Goal: Find specific page/section: Find specific page/section

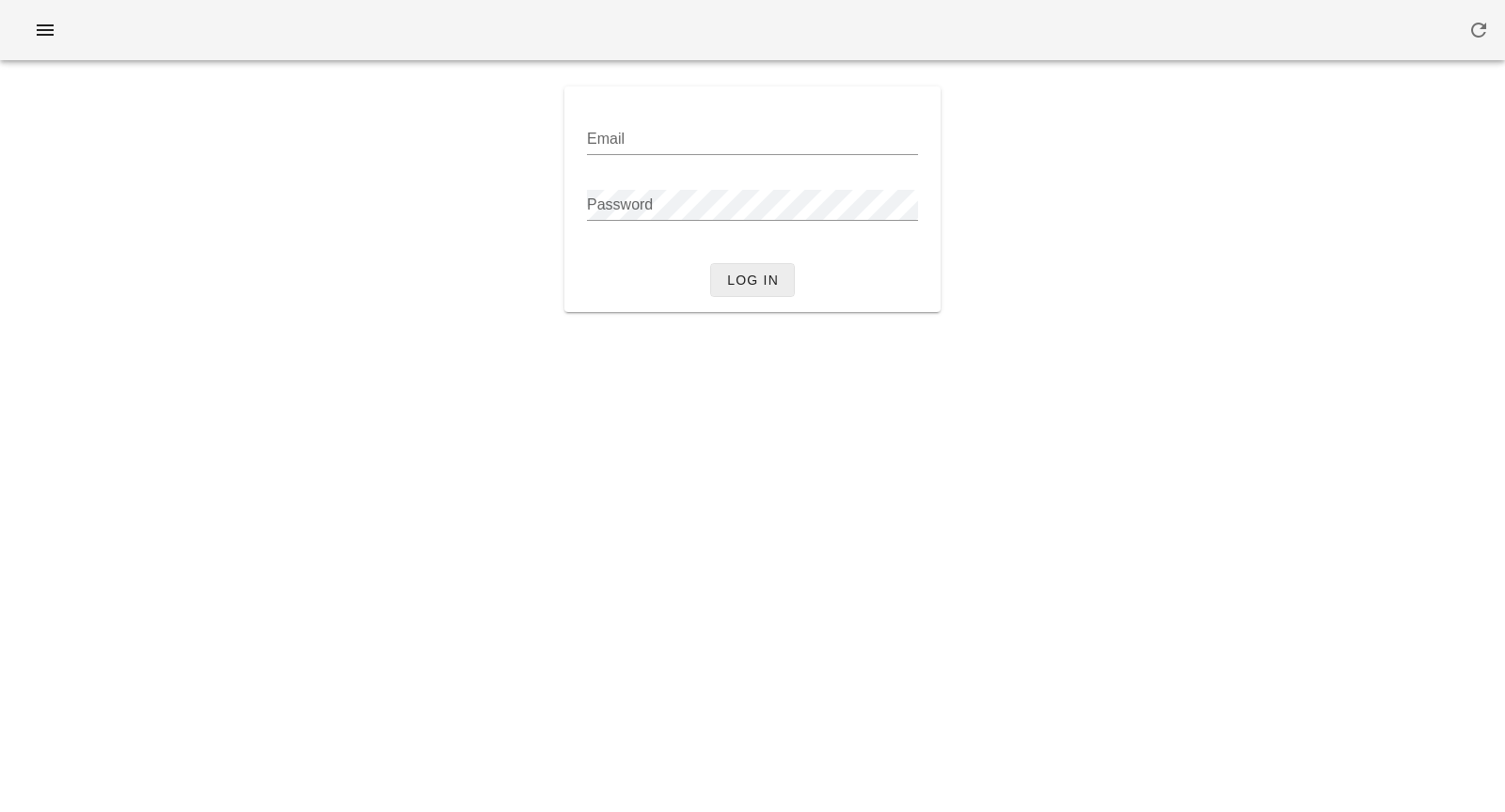
type input "[PERSON_NAME][EMAIL_ADDRESS][DOMAIN_NAME]"
click at [758, 282] on span "Log in" at bounding box center [752, 280] width 53 height 15
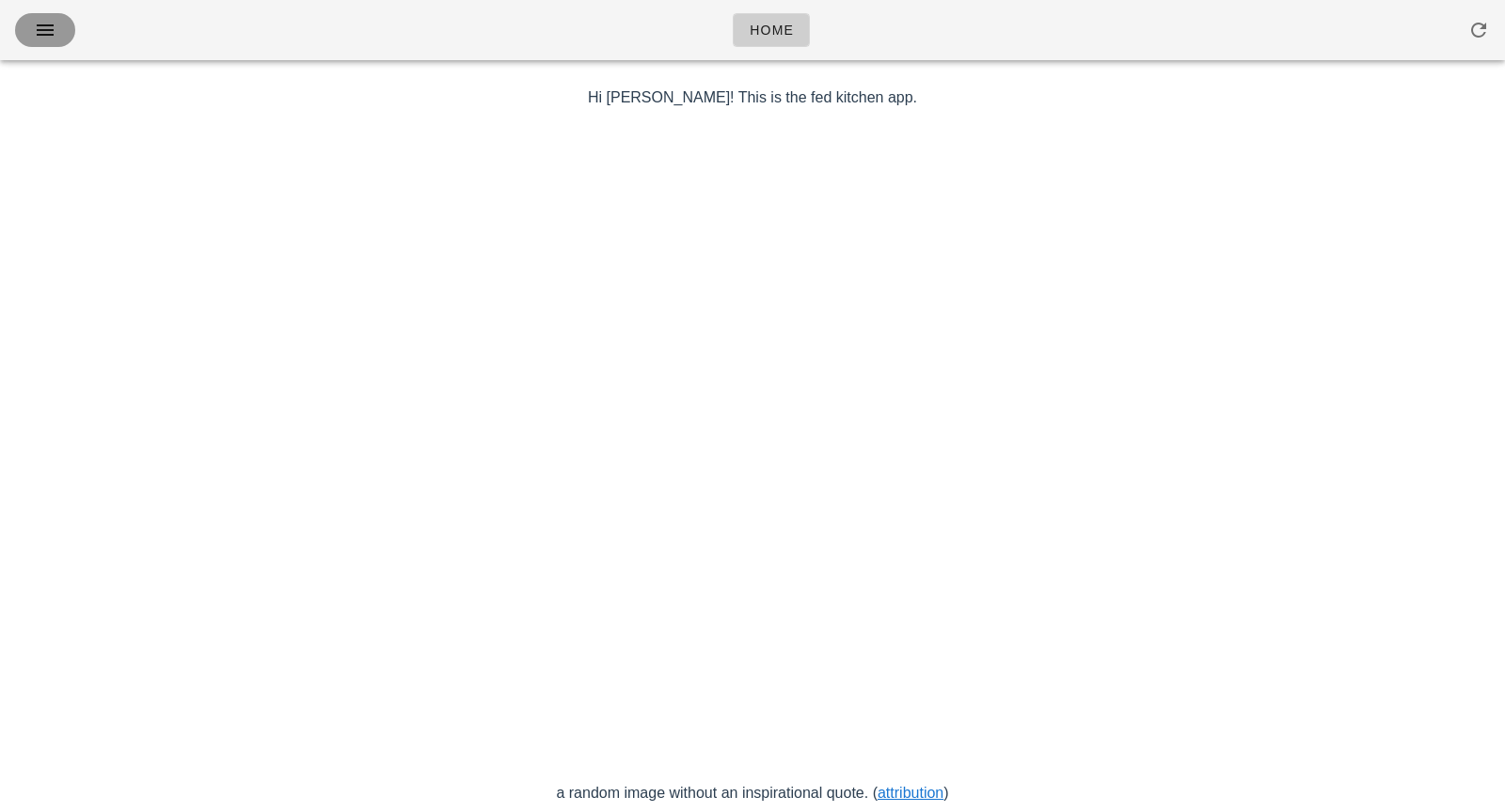
click at [42, 26] on icon "button" at bounding box center [45, 30] width 23 height 23
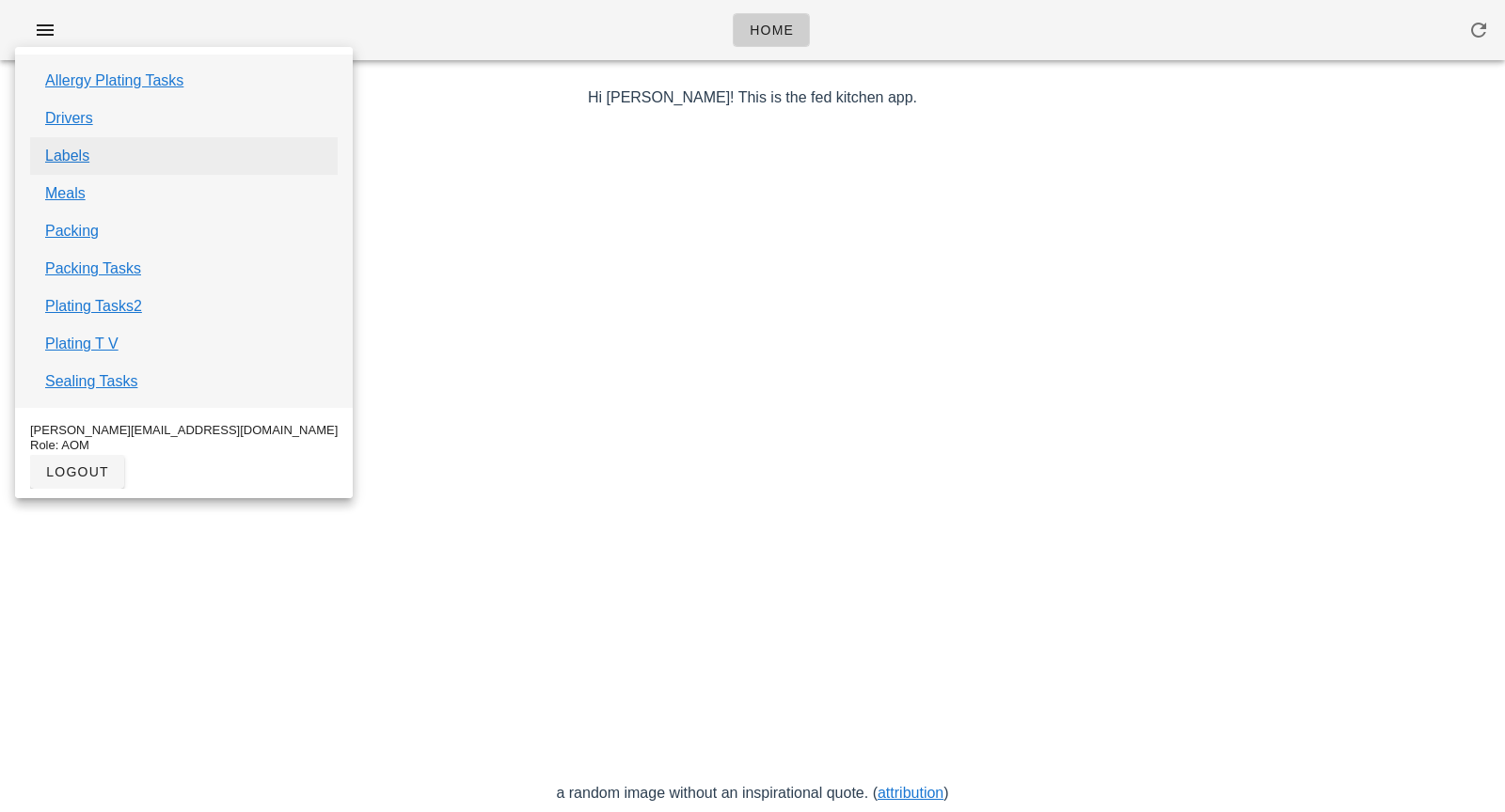
click at [80, 152] on link "Labels" at bounding box center [67, 156] width 44 height 23
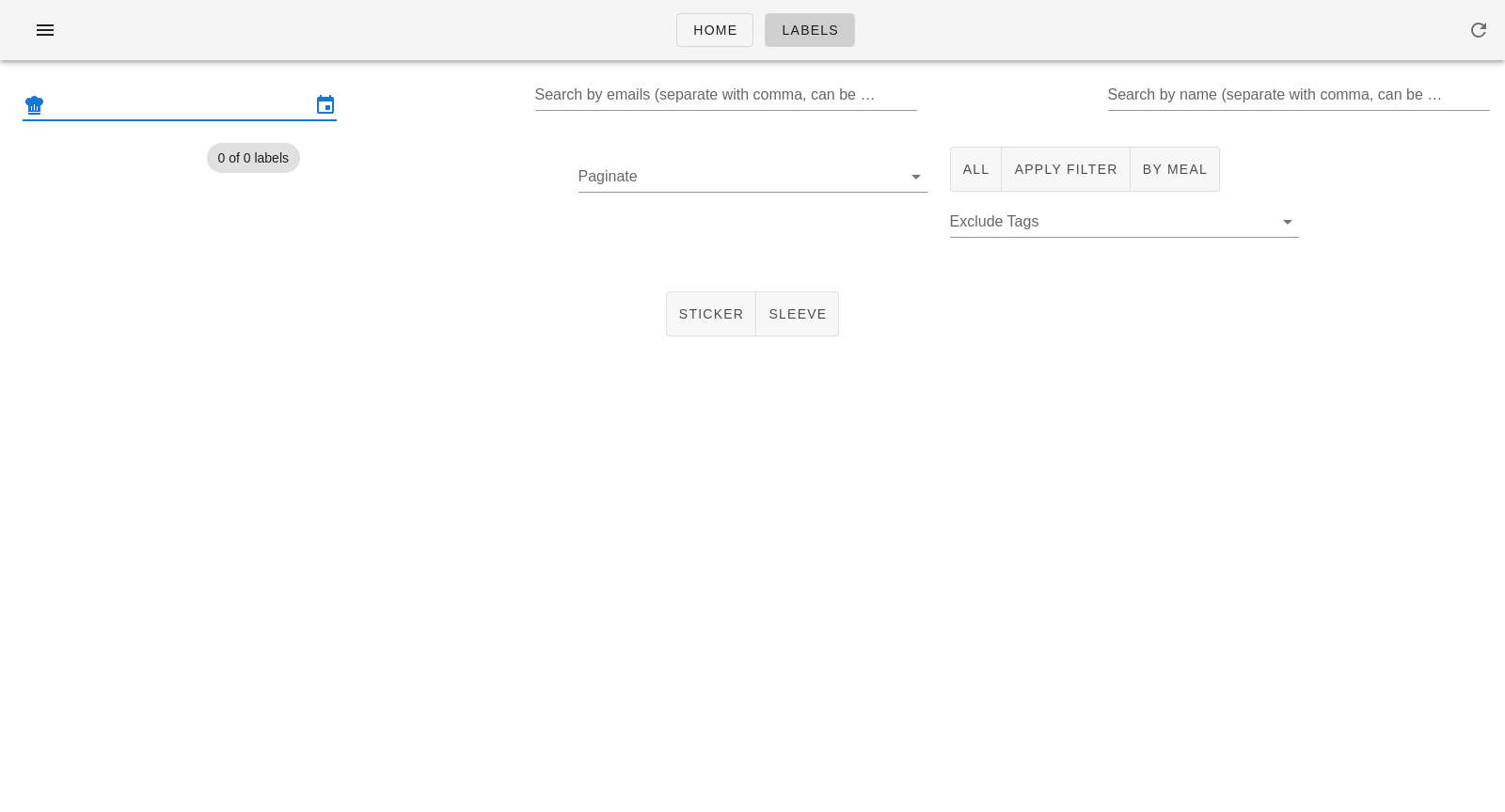
click at [149, 115] on input "text" at bounding box center [179, 105] width 262 height 30
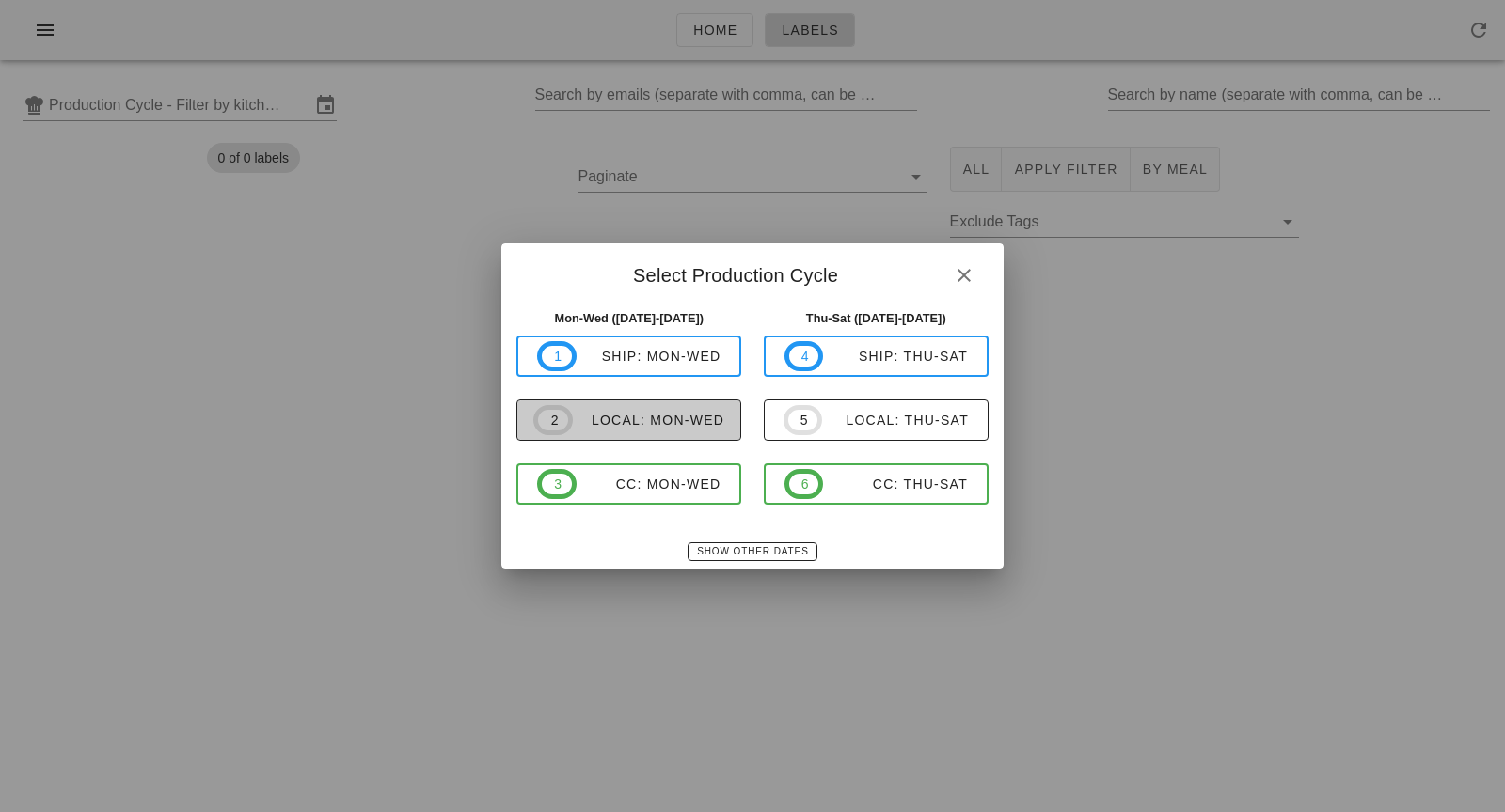
click at [659, 413] on div "local: Mon-Wed" at bounding box center [648, 420] width 151 height 15
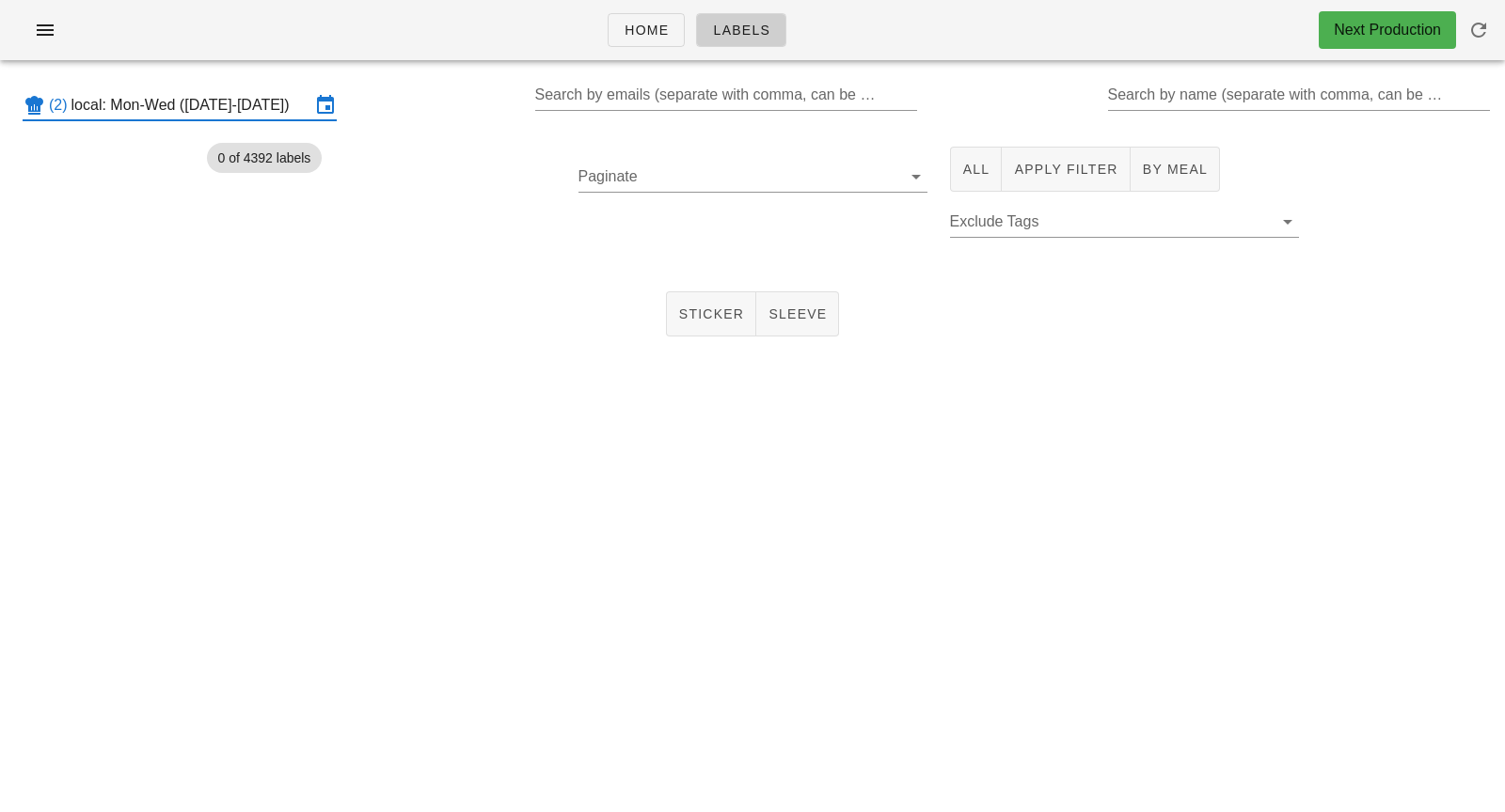
click at [164, 94] on input "local: Mon-Wed ([DATE]-[DATE])" at bounding box center [191, 105] width 239 height 30
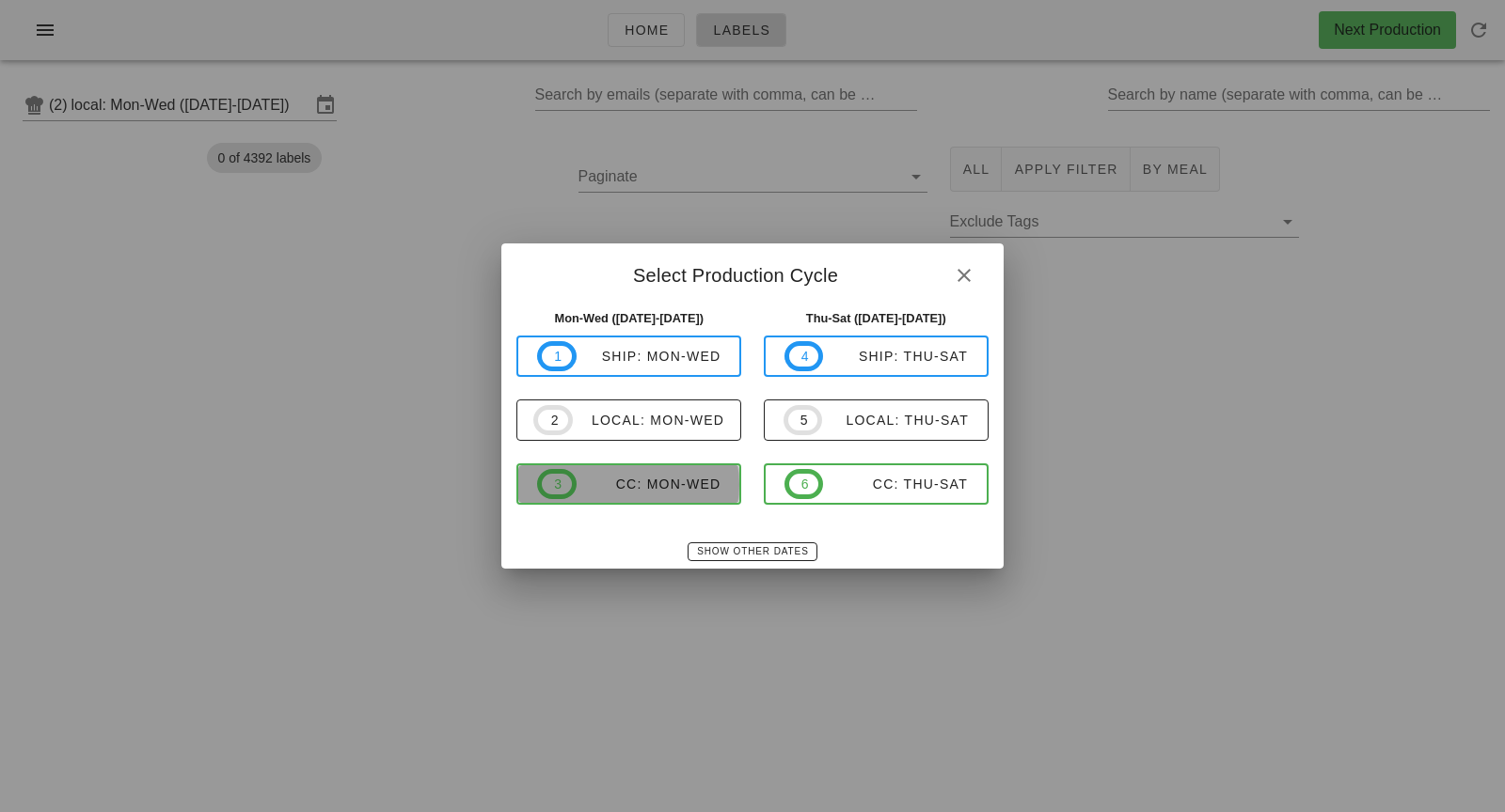
click at [570, 476] on span "3" at bounding box center [557, 484] width 40 height 30
type input "CC: Mon-Wed ([DATE]-[DATE])"
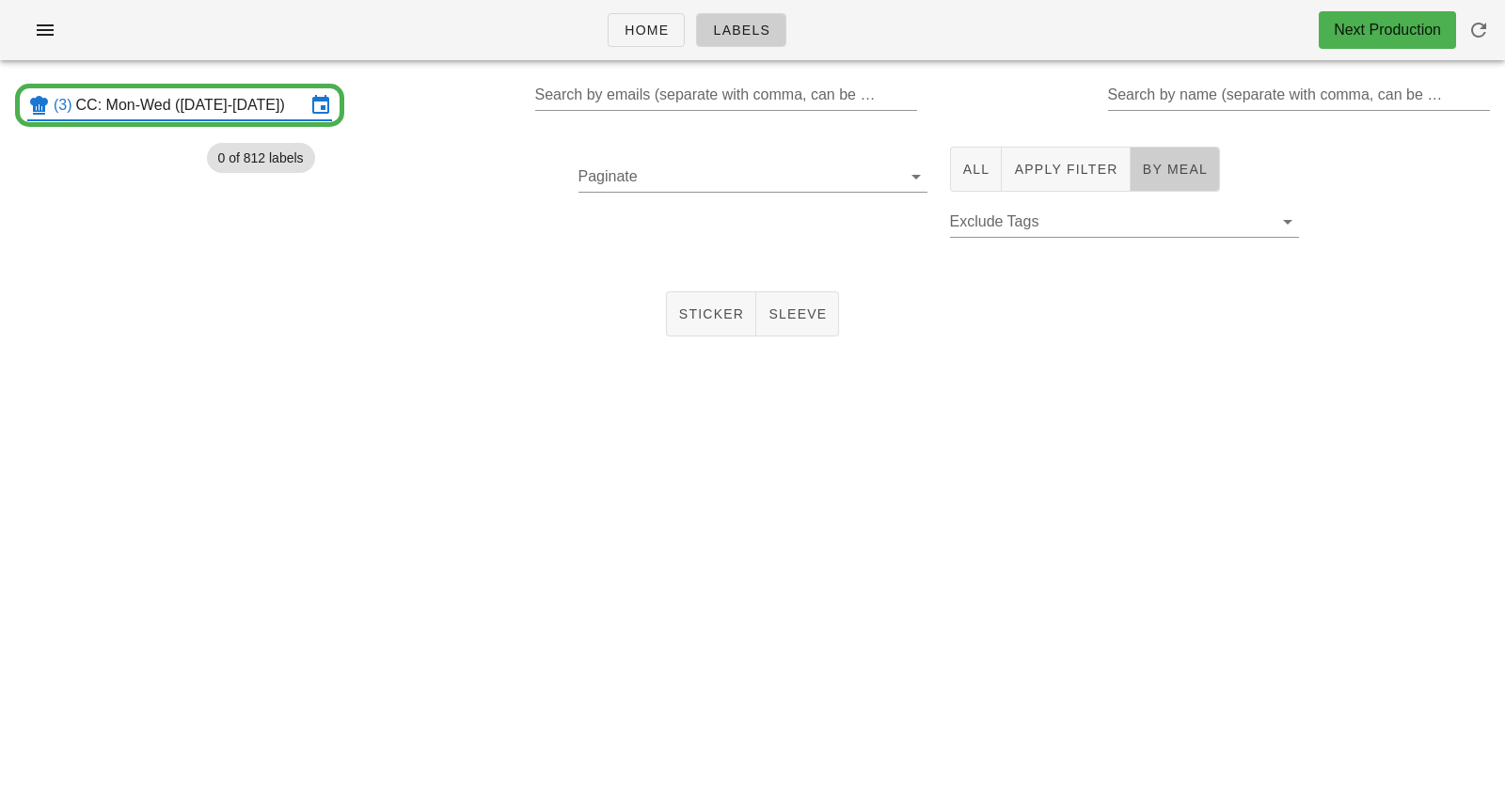
click at [1152, 174] on span "By Meal" at bounding box center [1175, 169] width 66 height 15
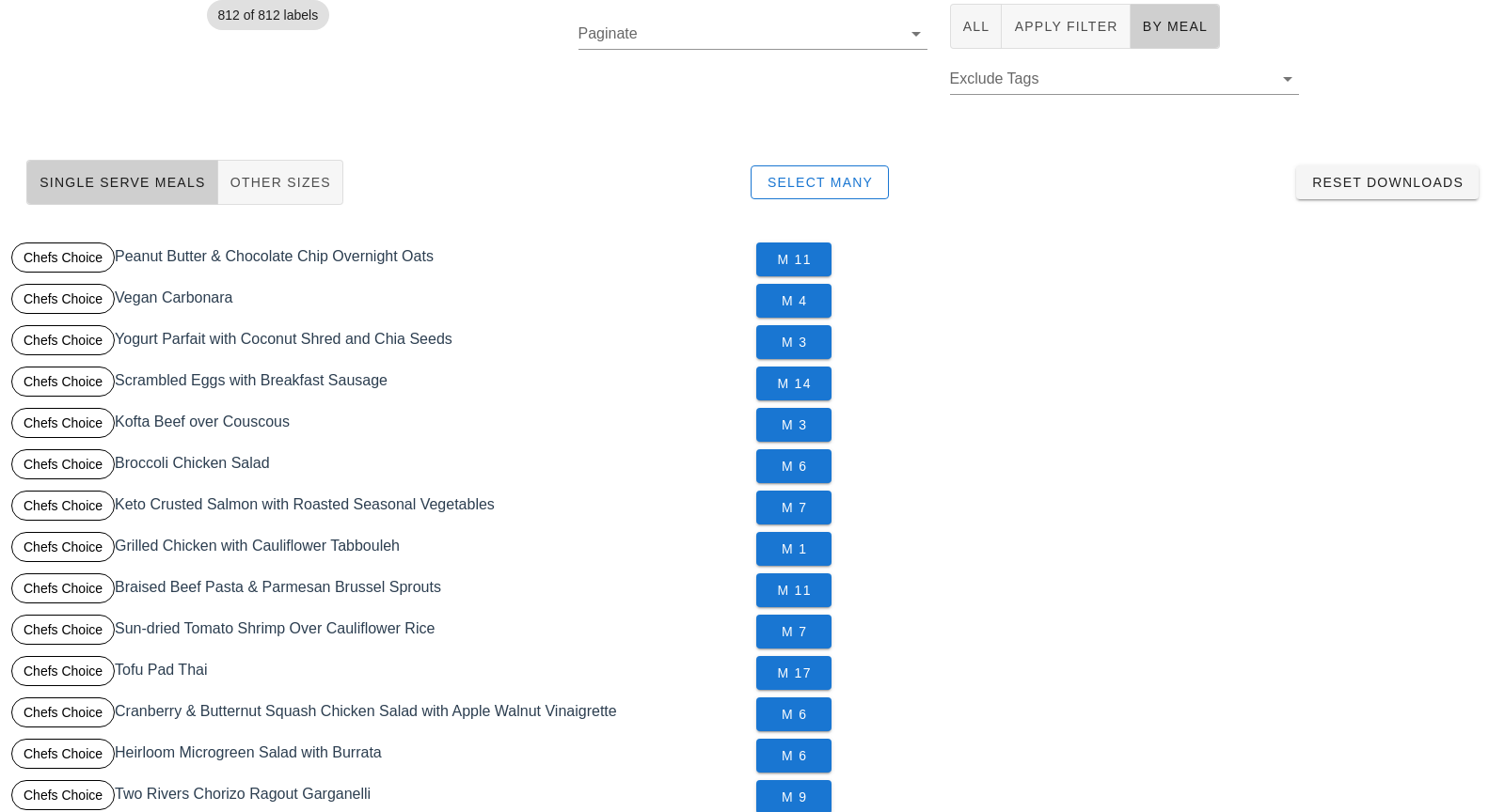
scroll to position [145, 0]
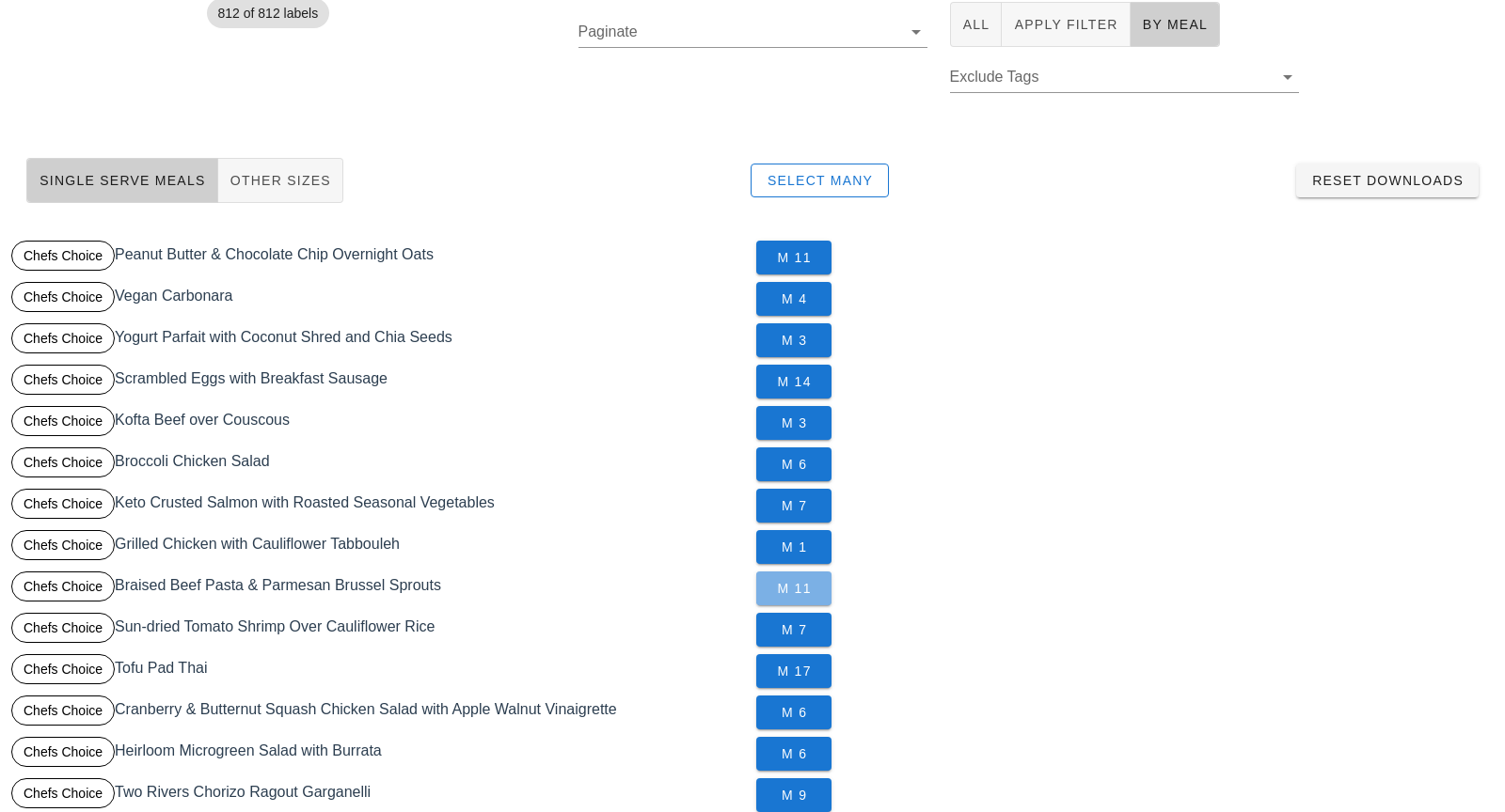
click at [772, 585] on span "M 11" at bounding box center [793, 588] width 45 height 15
